Goal: Task Accomplishment & Management: Manage account settings

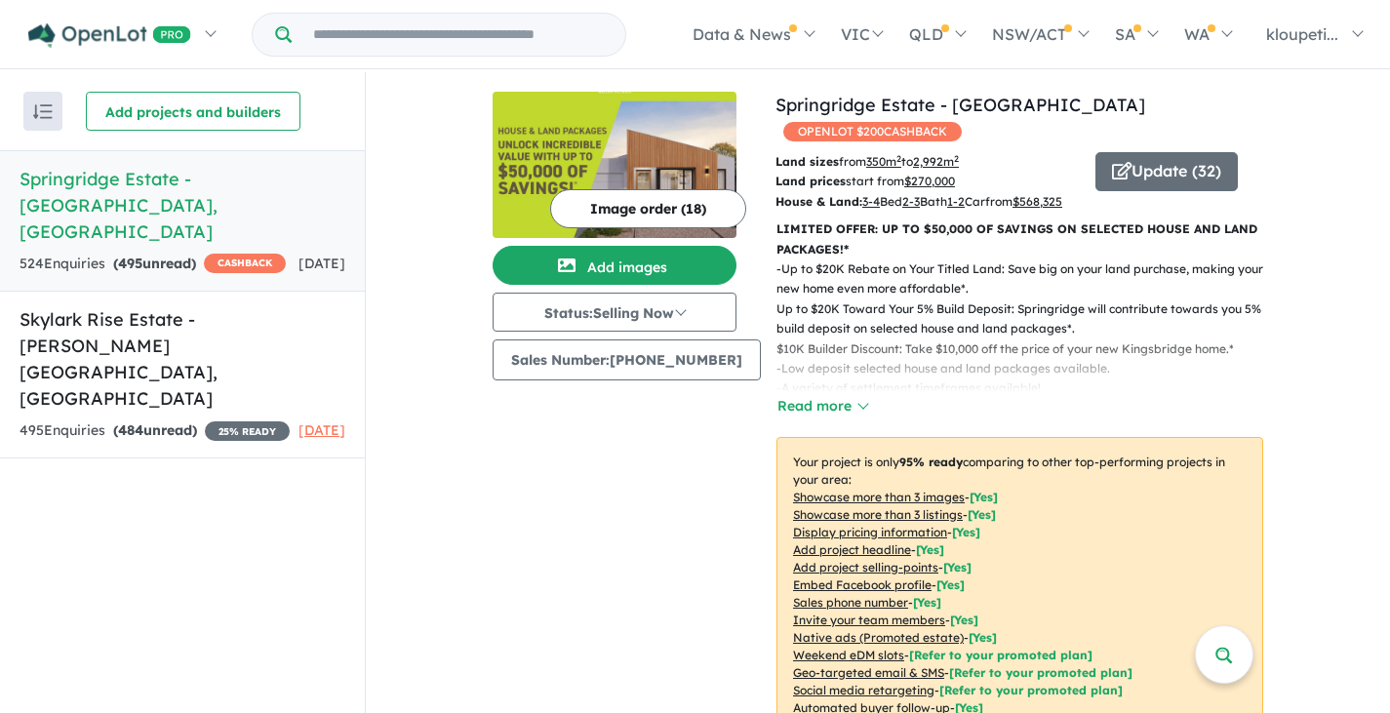
click at [203, 175] on h5 "Springridge Estate - Wallan , VIC" at bounding box center [183, 205] width 326 height 79
click at [226, 182] on h5 "Springridge Estate - Wallan , VIC" at bounding box center [183, 205] width 326 height 79
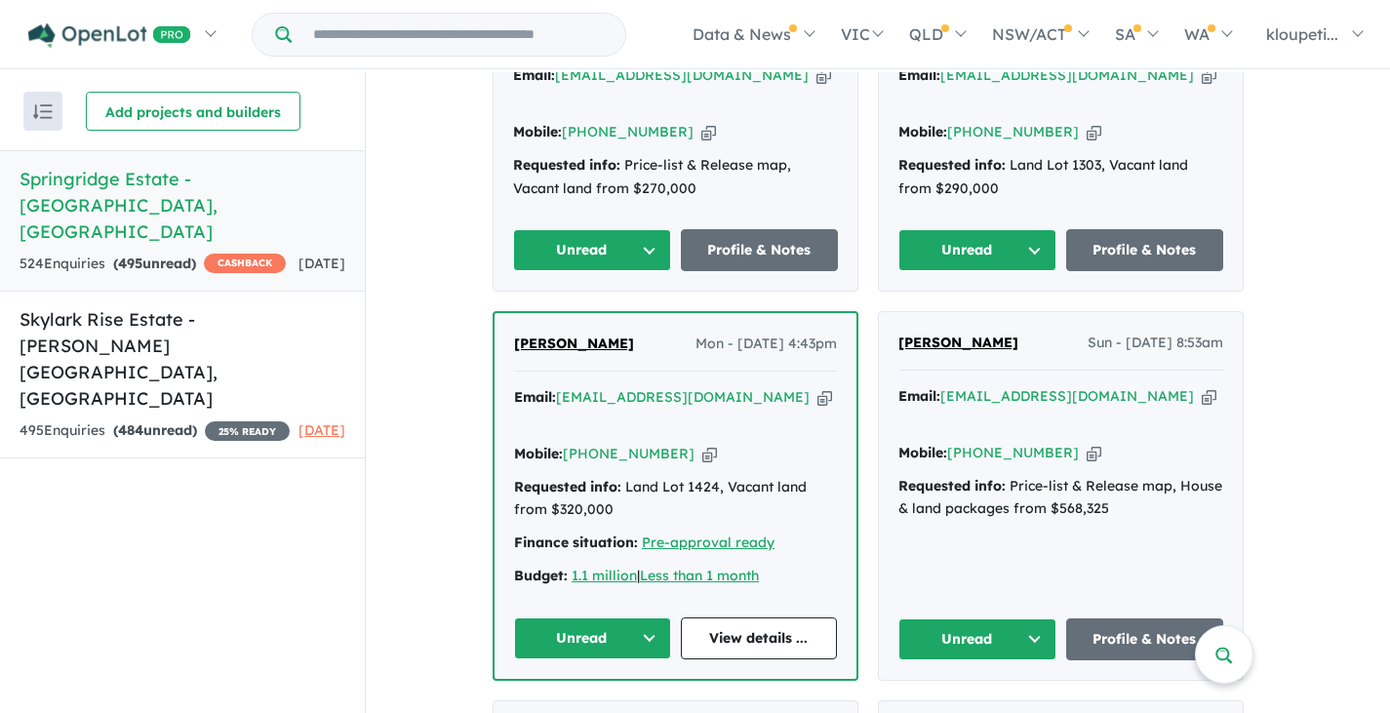
scroll to position [2537, 0]
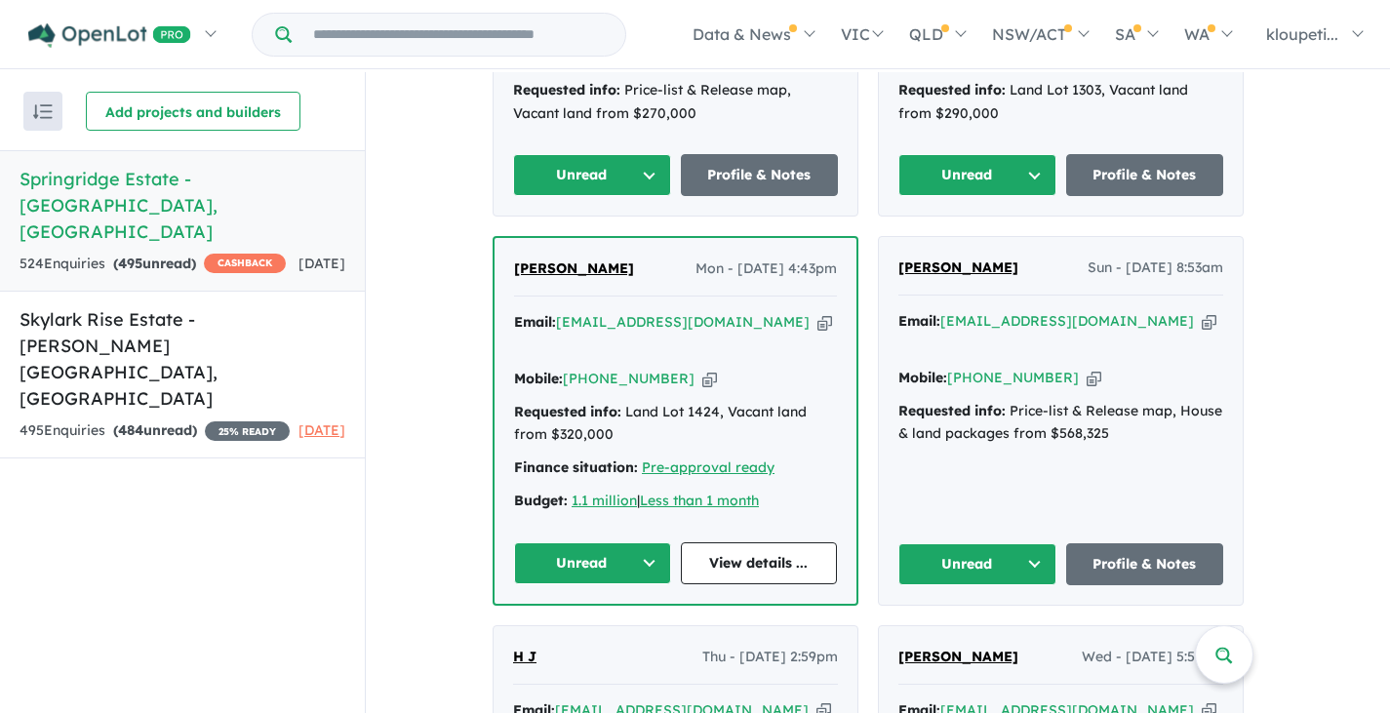
click at [343, 30] on input "Try estate name, suburb, builder or developer" at bounding box center [459, 35] width 326 height 42
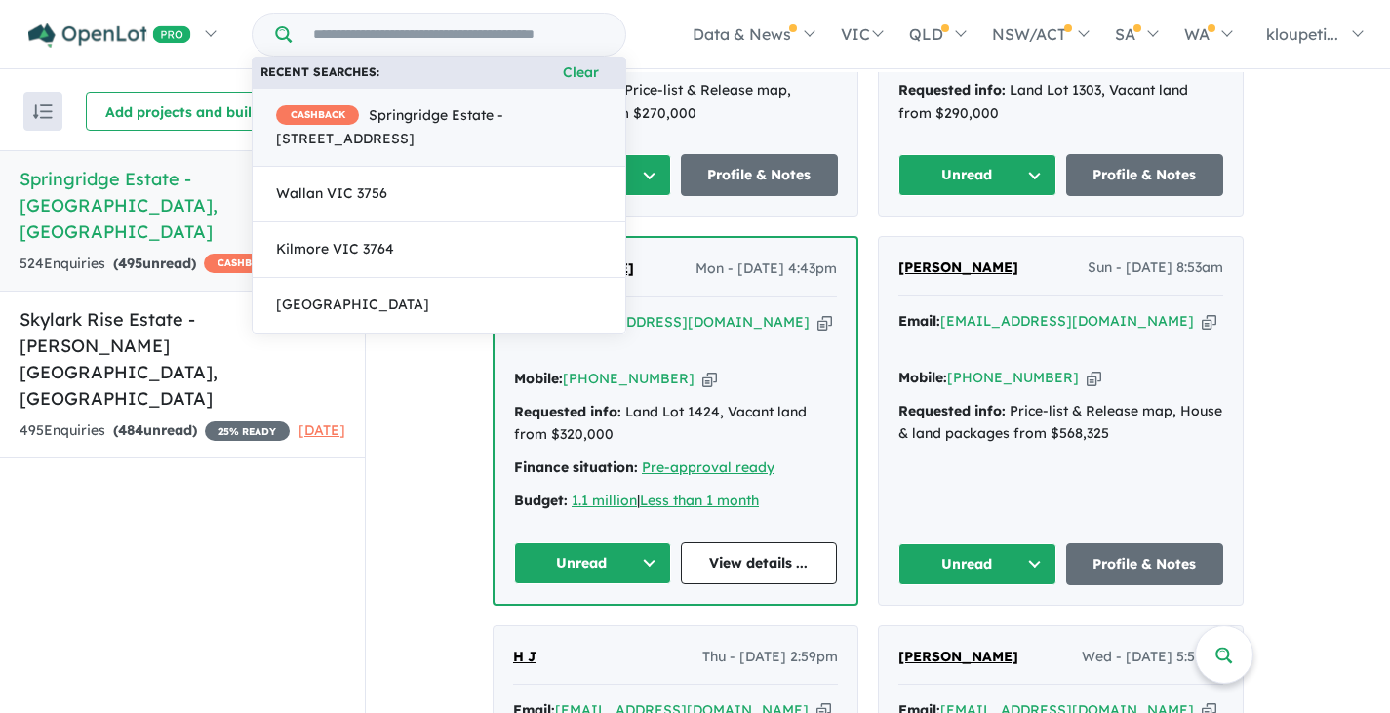
click at [386, 140] on span "CASHBACK Springridge Estate - Daffodil Crescent, Wallan VIC 3756" at bounding box center [439, 127] width 326 height 47
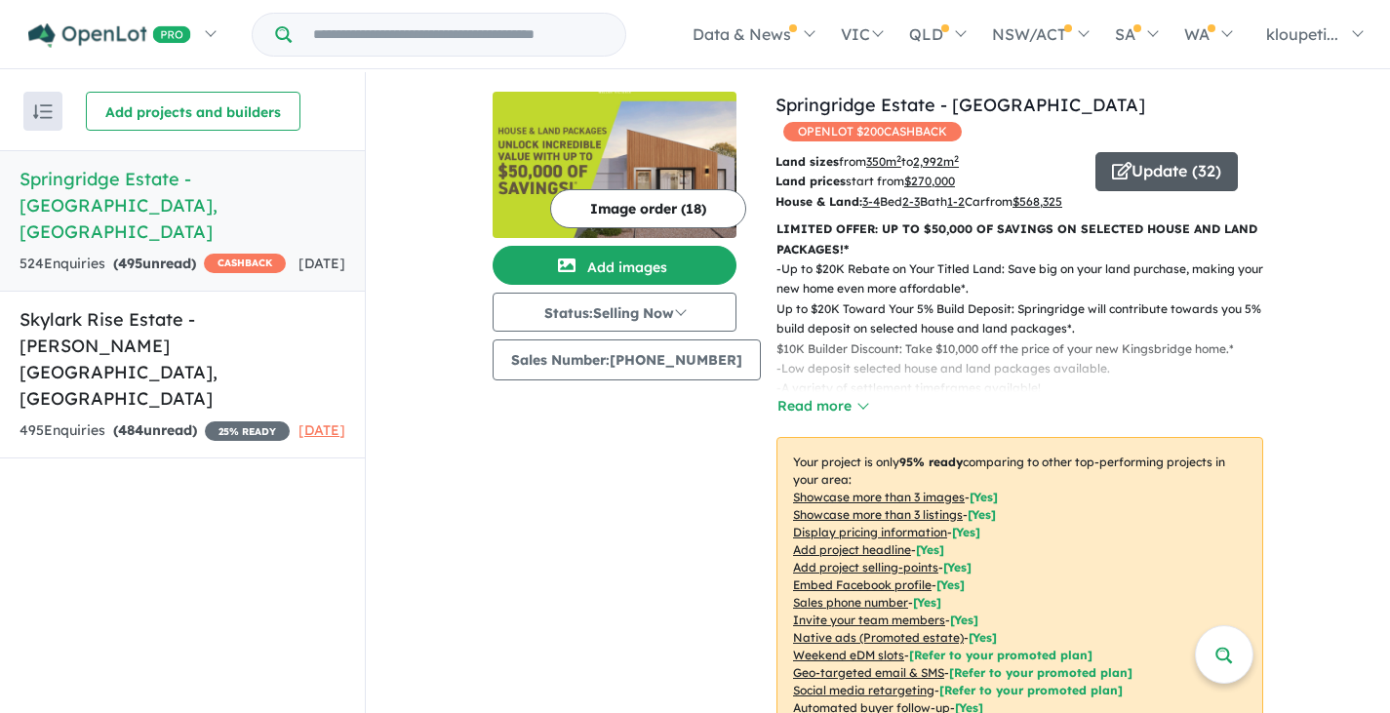
click at [1177, 152] on button "Update ( 32 )" at bounding box center [1167, 171] width 142 height 39
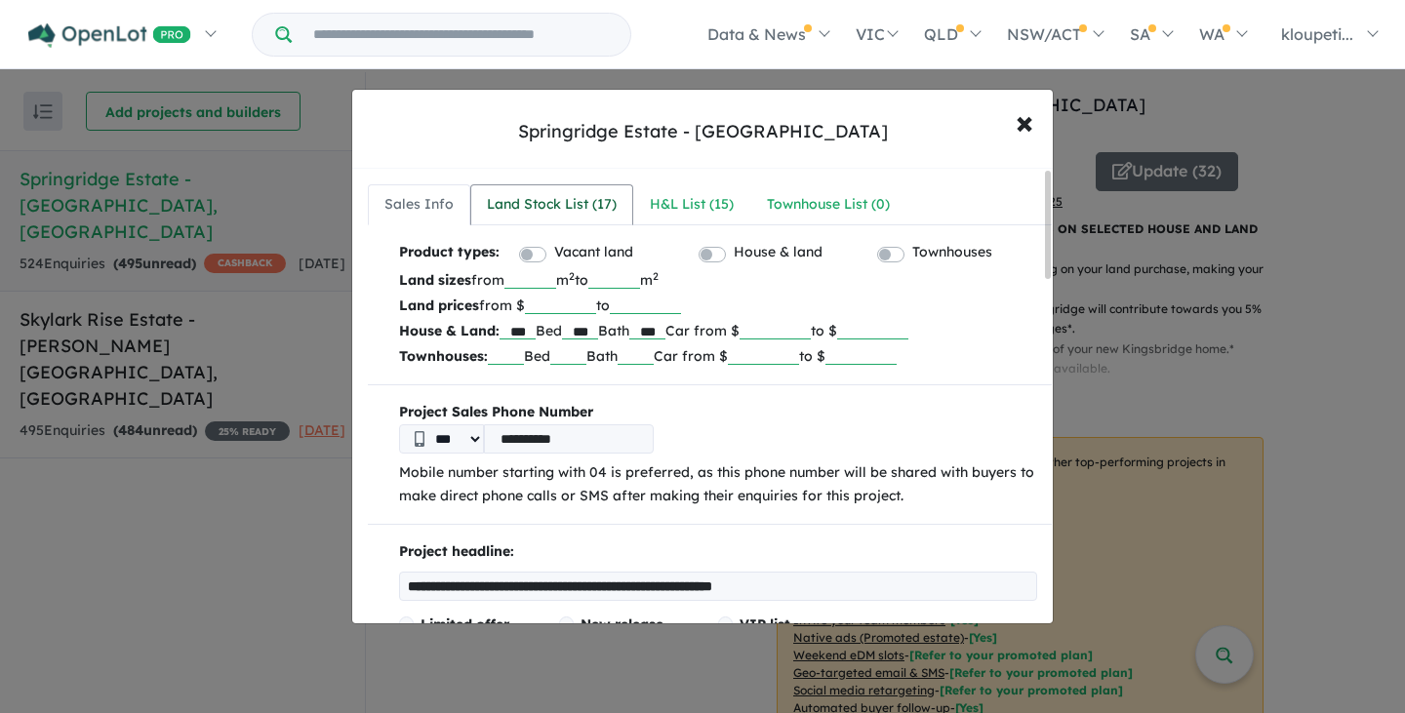
click at [587, 203] on div "Land Stock List ( 17 )" at bounding box center [552, 204] width 130 height 23
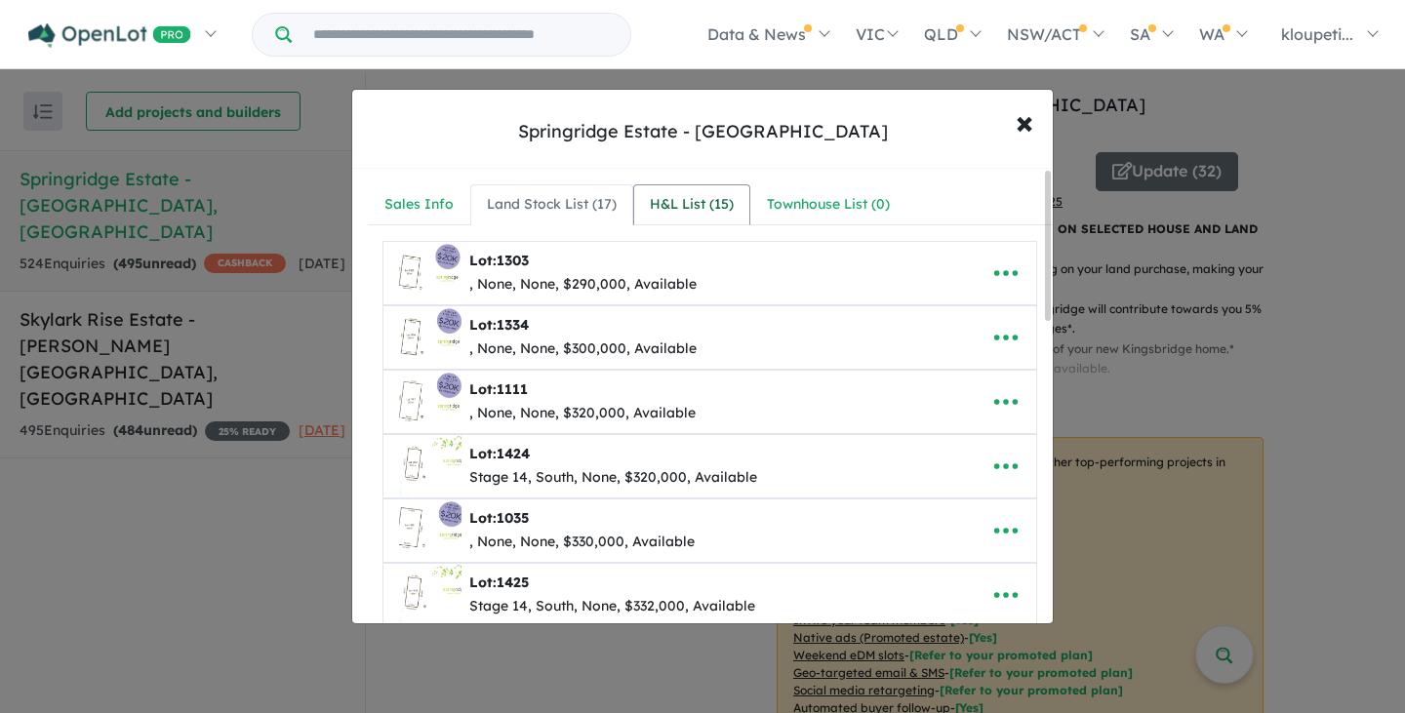
click at [675, 192] on link "H&L List ( 15 )" at bounding box center [691, 204] width 117 height 41
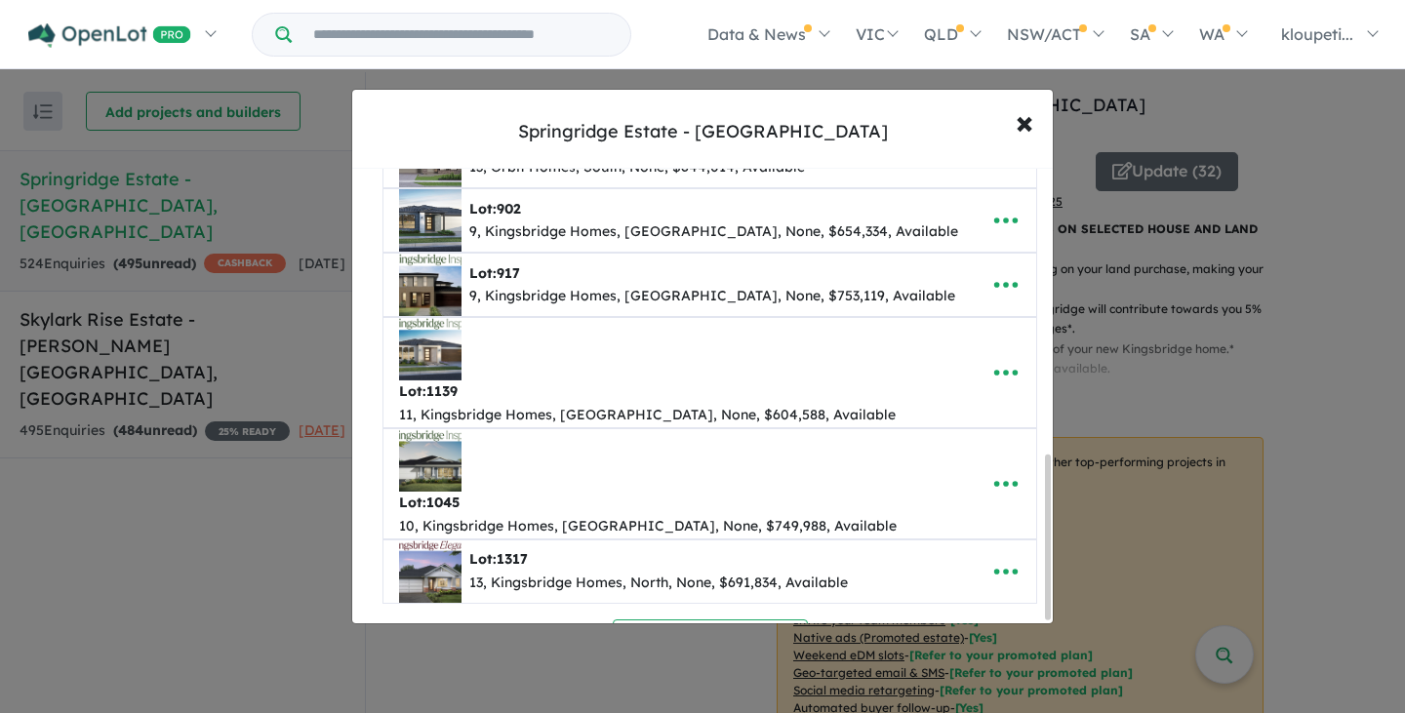
scroll to position [791, 0]
click at [744, 675] on button "Re-order listings" at bounding box center [710, 696] width 195 height 42
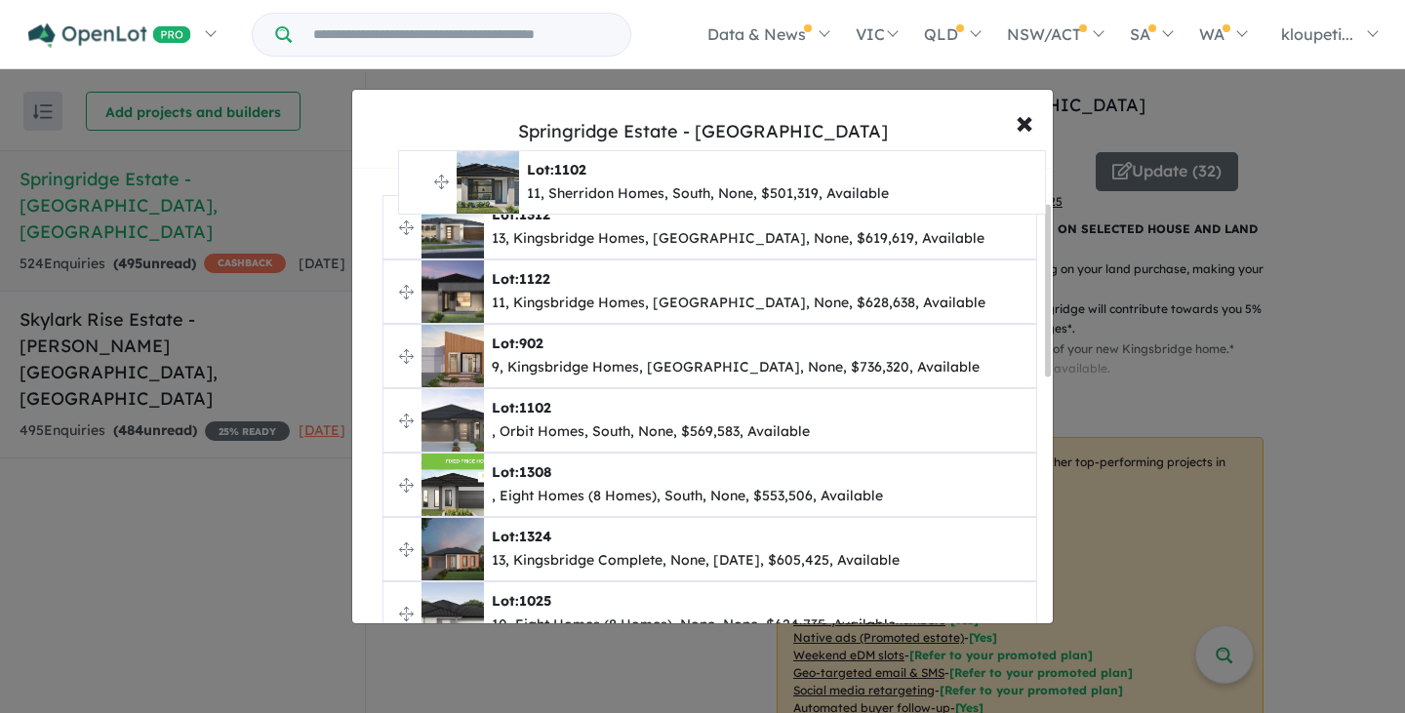
scroll to position [0, 0]
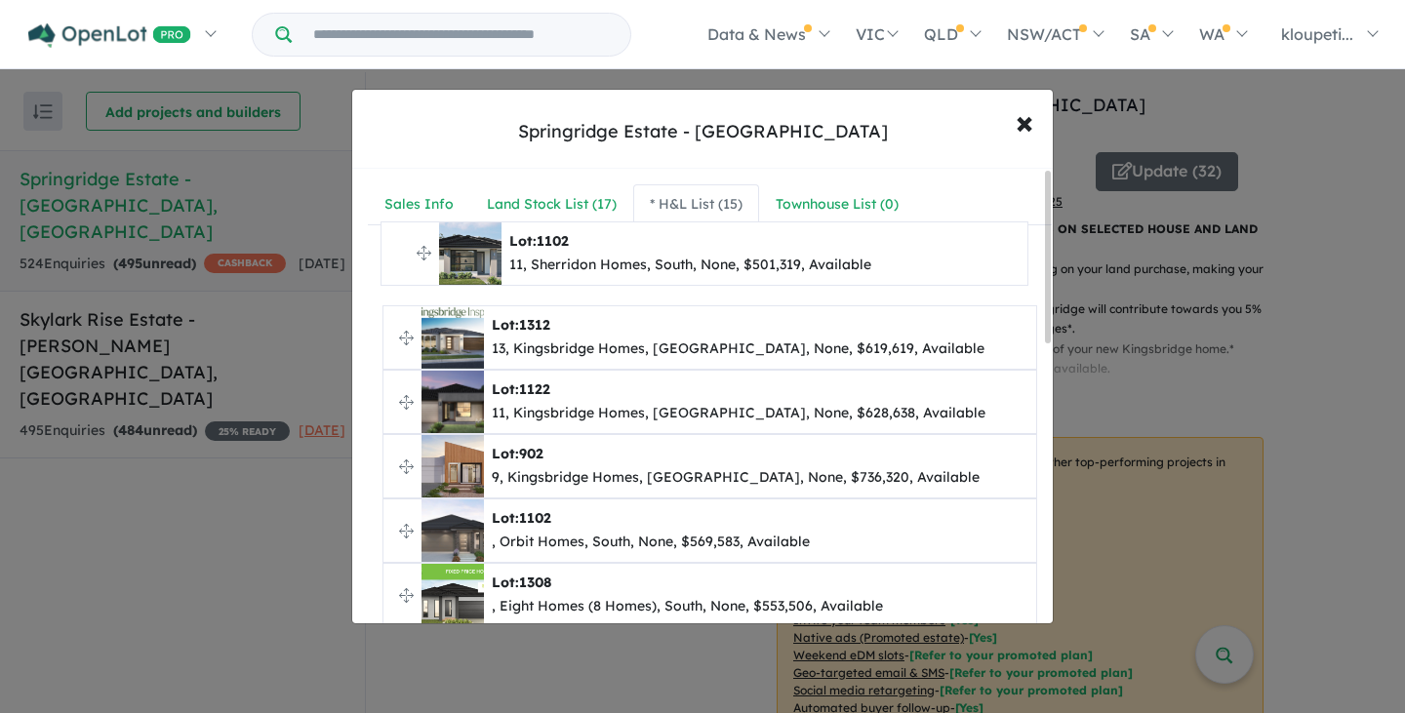
drag, startPoint x: 401, startPoint y: 311, endPoint x: 399, endPoint y: 254, distance: 57.6
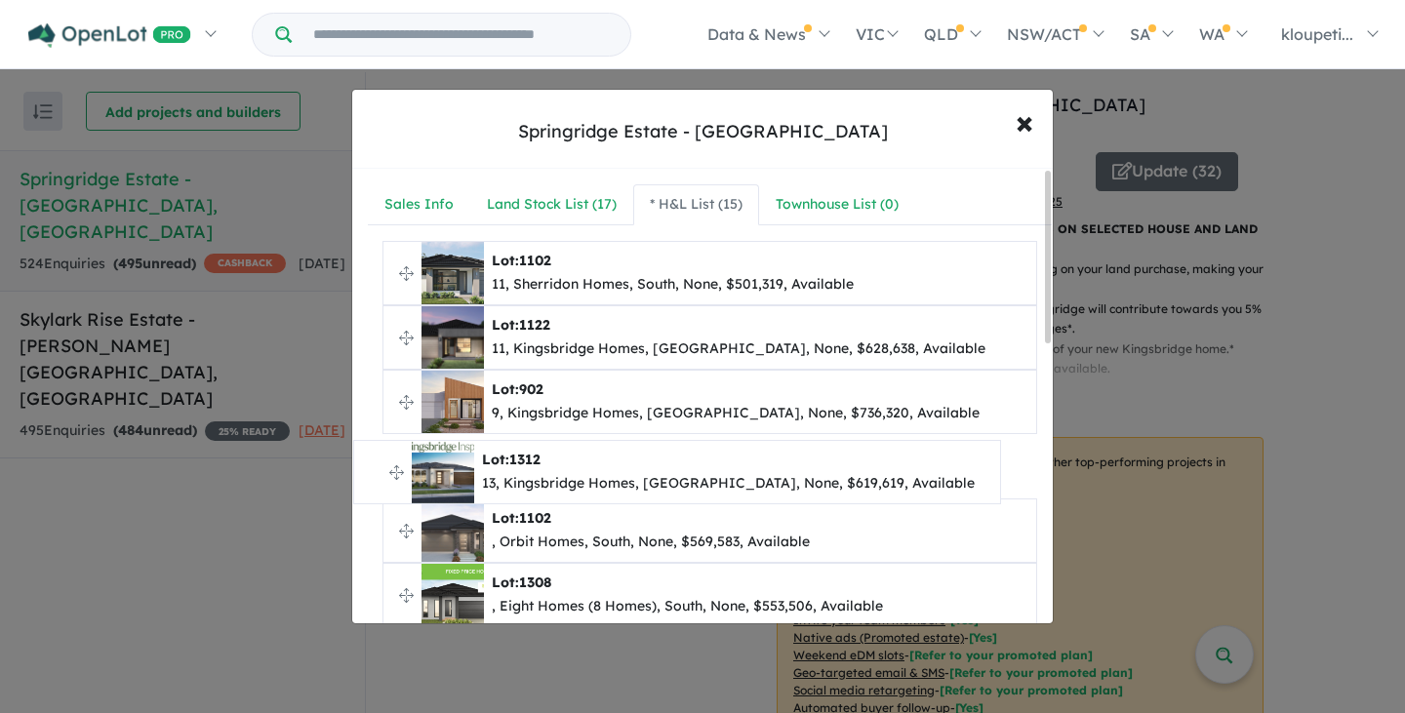
drag, startPoint x: 402, startPoint y: 336, endPoint x: 373, endPoint y: 470, distance: 137.8
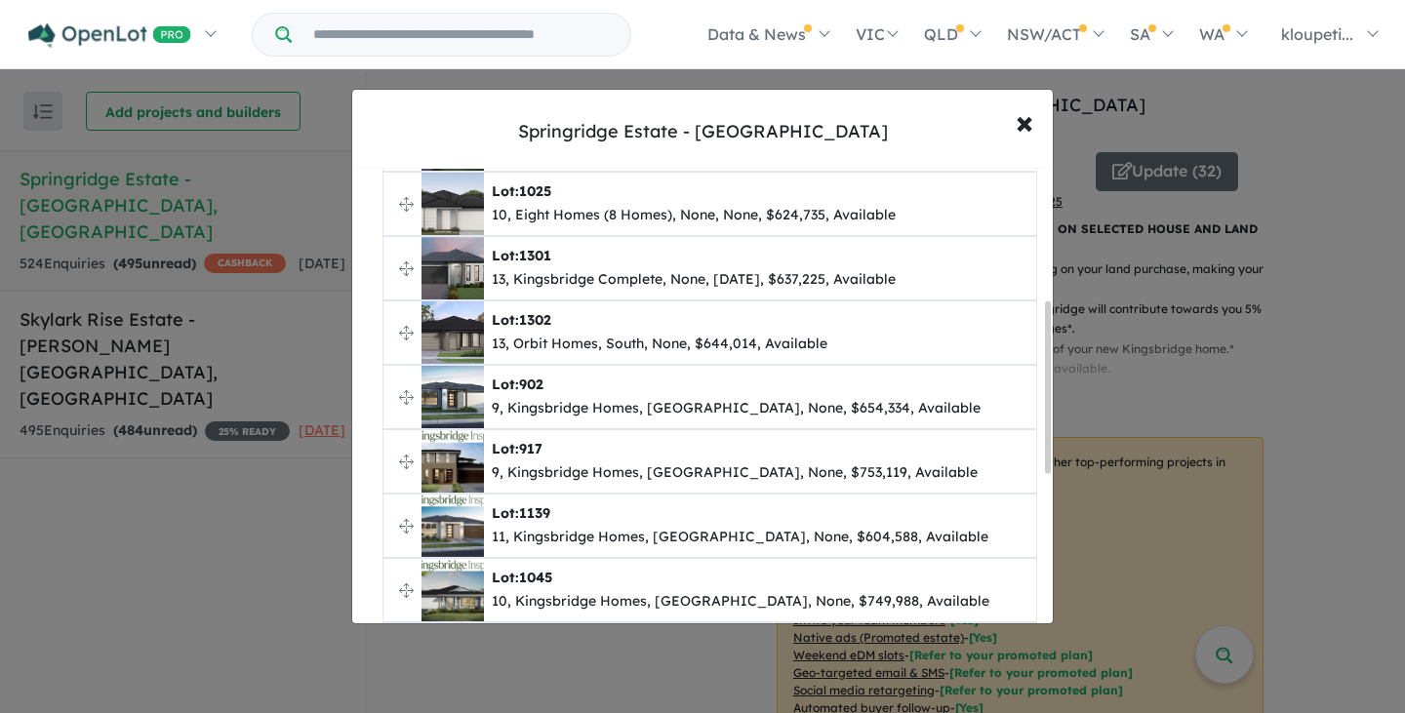
scroll to position [740, 0]
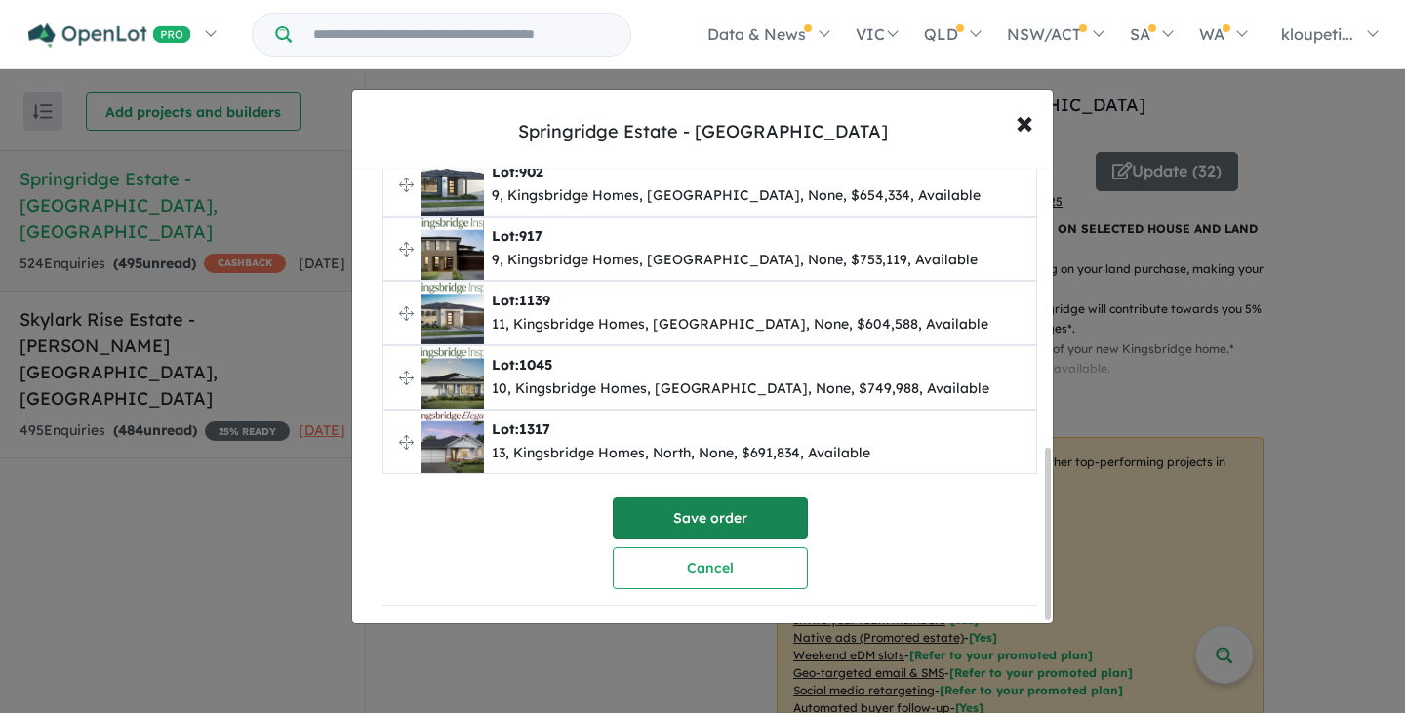
click at [737, 501] on button "Save order" at bounding box center [710, 519] width 195 height 42
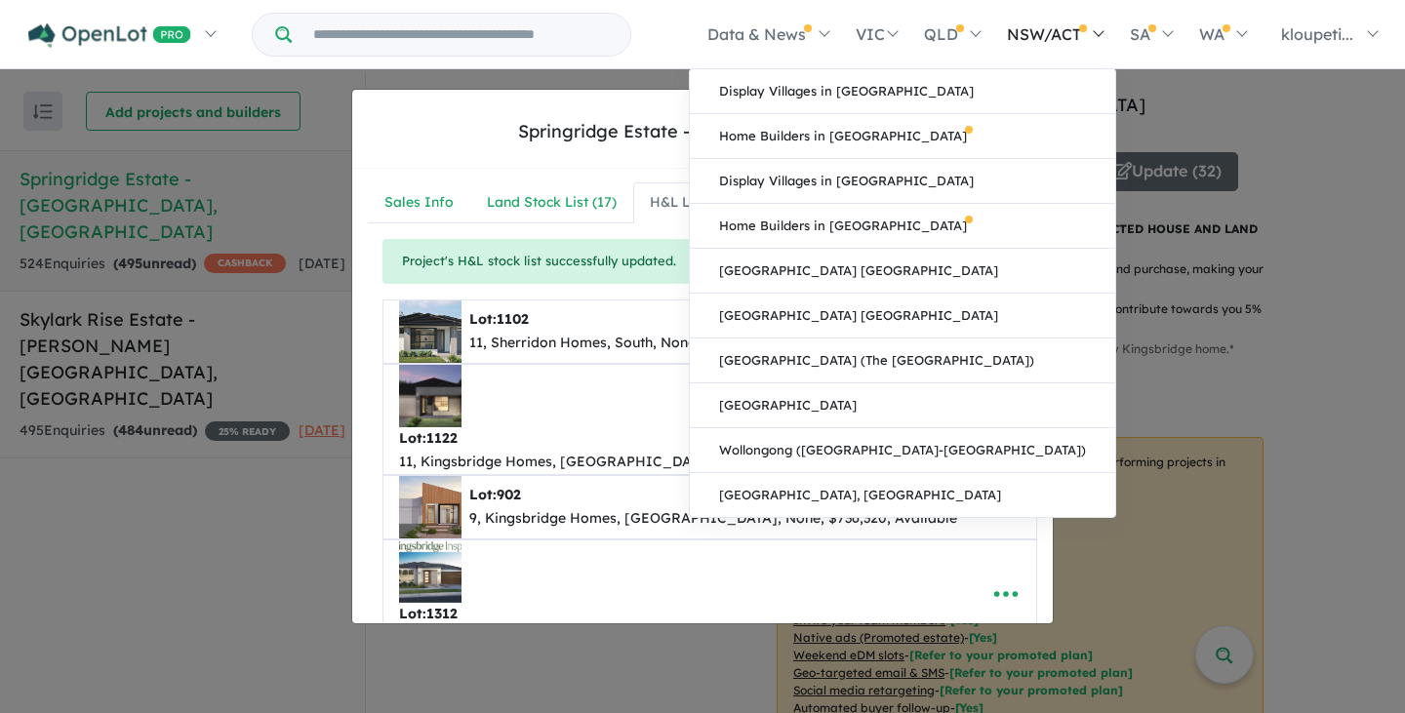
scroll to position [0, 0]
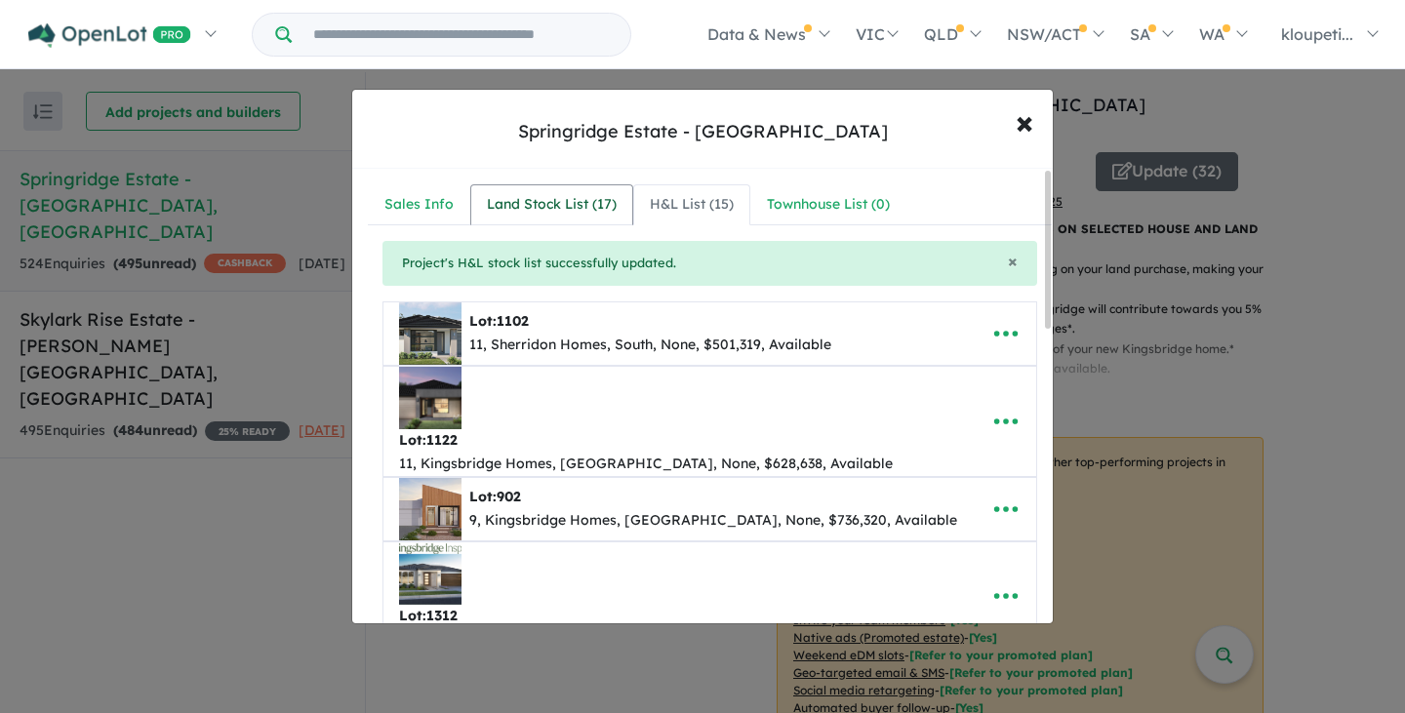
click at [523, 192] on link "Land Stock List ( 17 )" at bounding box center [551, 204] width 163 height 41
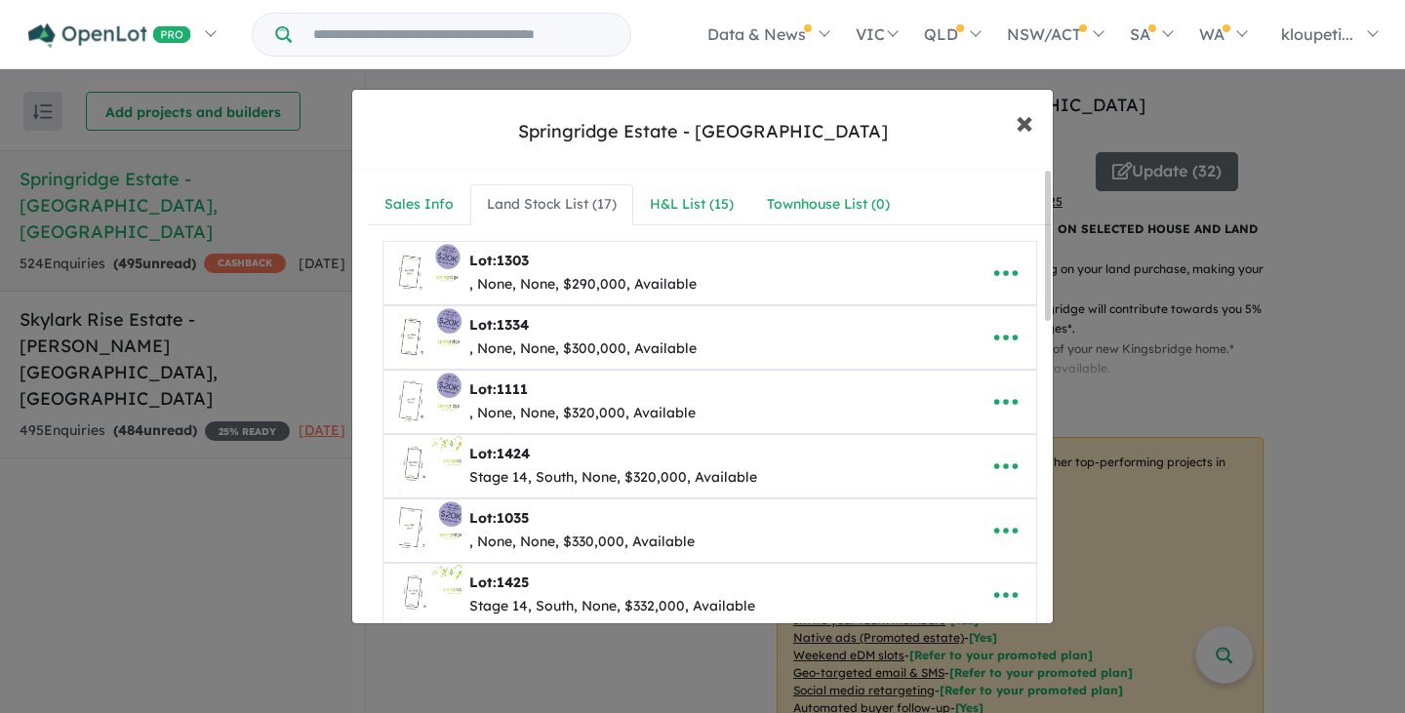
click at [1023, 112] on span "×" at bounding box center [1025, 121] width 18 height 42
